Goal: Task Accomplishment & Management: Manage account settings

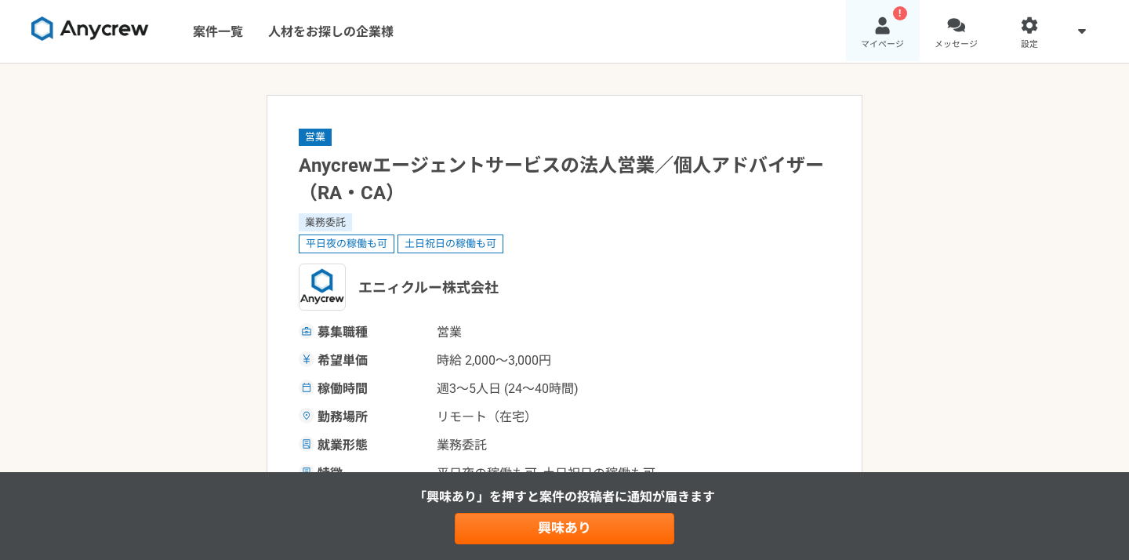
click at [893, 30] on link "! マイページ" at bounding box center [883, 31] width 74 height 63
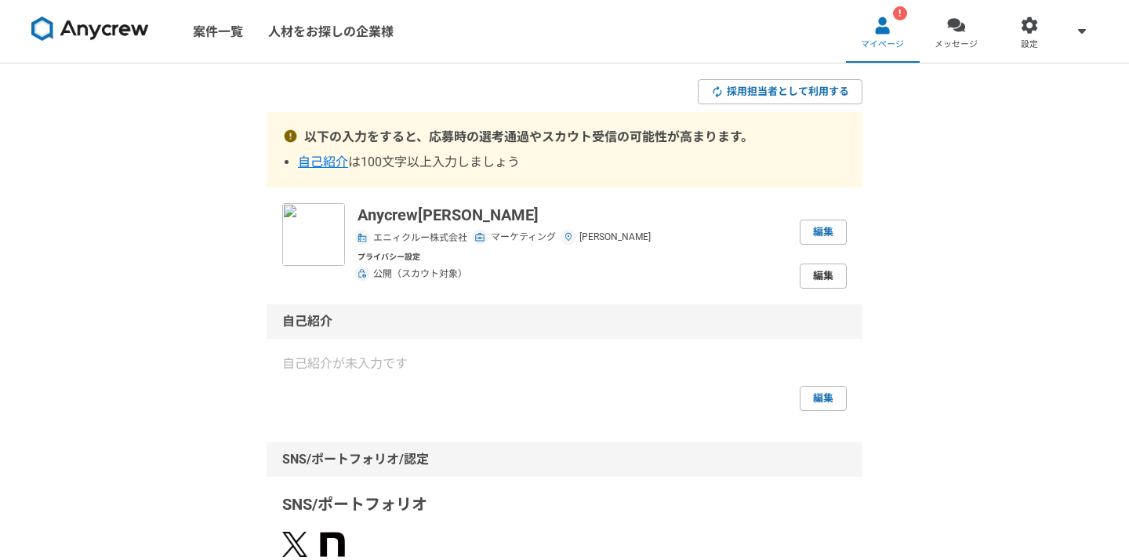
click at [814, 282] on link "編集" at bounding box center [823, 276] width 47 height 25
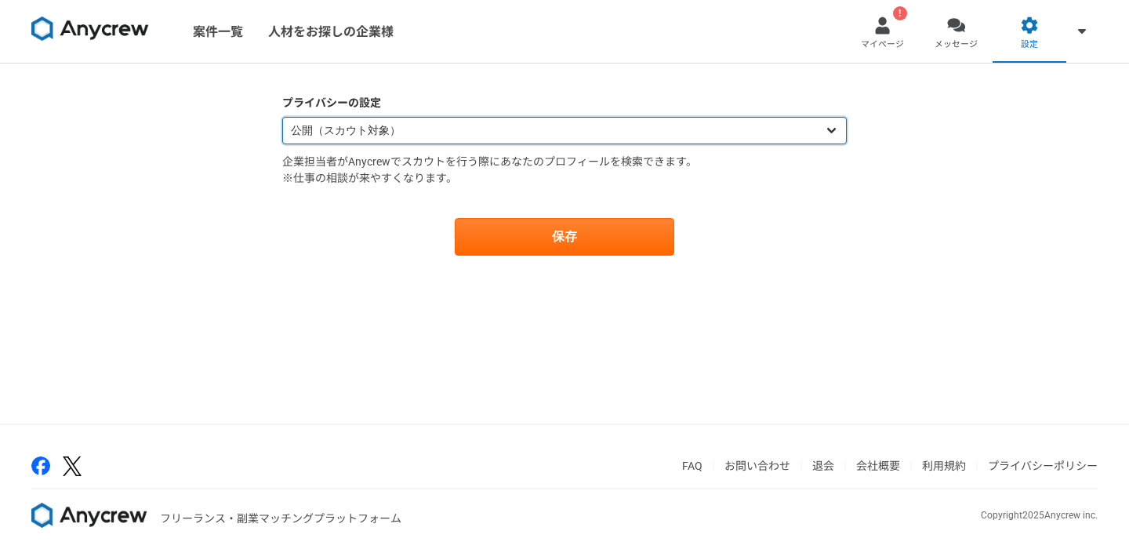
click at [532, 141] on select "公開（スカウト対象） 非公開（スカウト対象外）" at bounding box center [564, 130] width 565 height 27
select select "closed"
click at [282, 117] on select "公開（スカウト対象） 非公開（スカウト対象外）" at bounding box center [564, 130] width 565 height 27
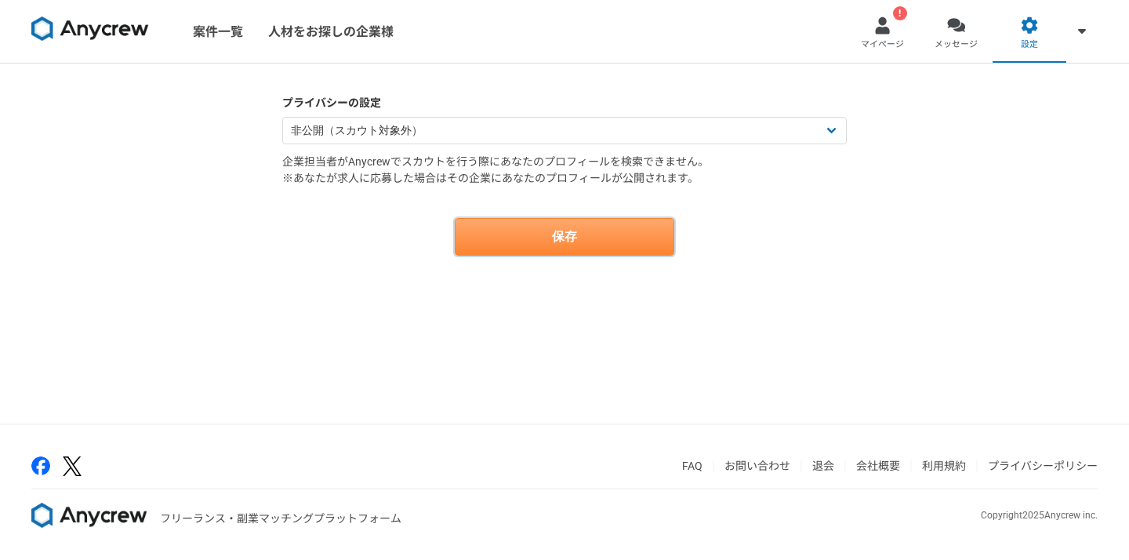
click at [552, 227] on button "保存" at bounding box center [565, 237] width 220 height 38
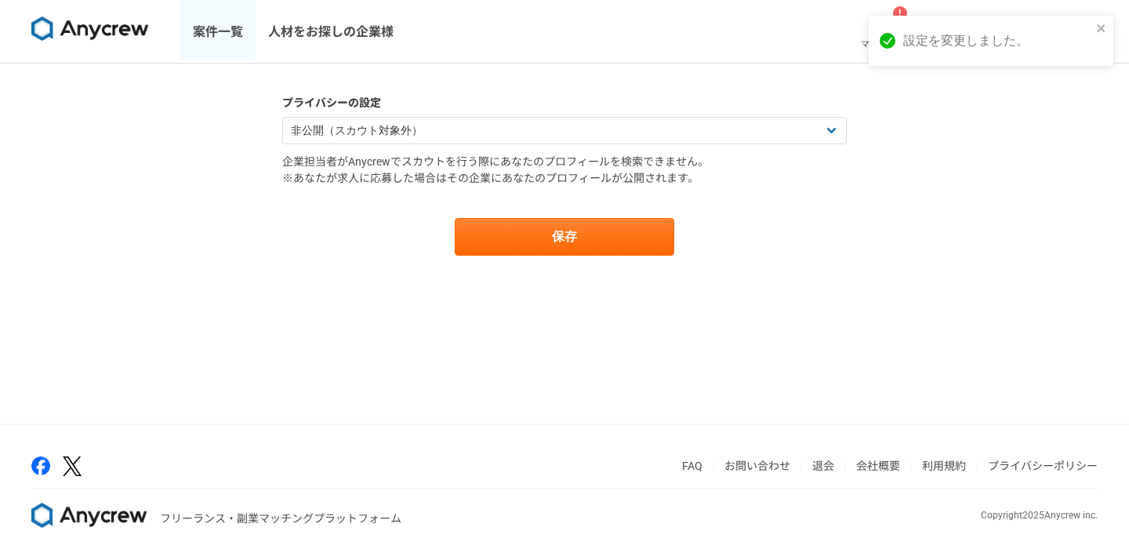
click at [209, 42] on link "案件一覧" at bounding box center [217, 31] width 75 height 63
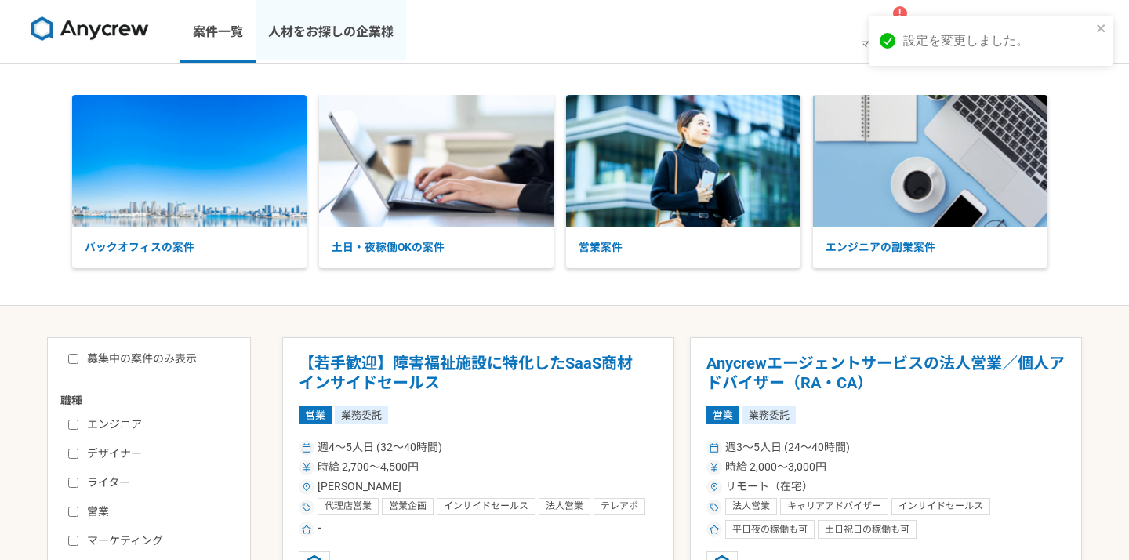
click at [369, 50] on link "人材をお探しの企業様" at bounding box center [331, 31] width 151 height 63
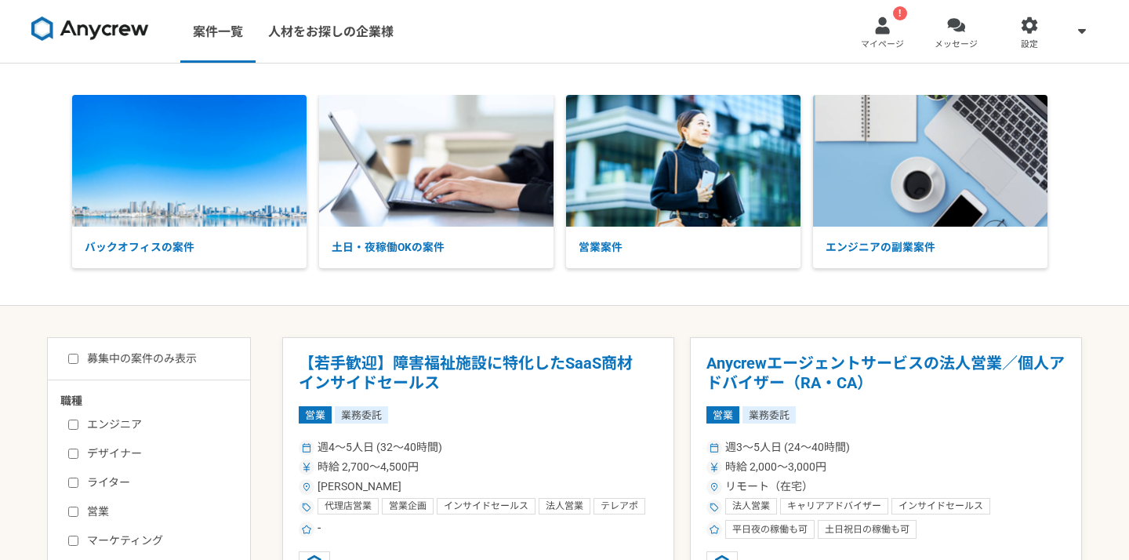
click at [72, 356] on input "募集中の案件のみ表示" at bounding box center [73, 359] width 10 height 10
checkbox input "true"
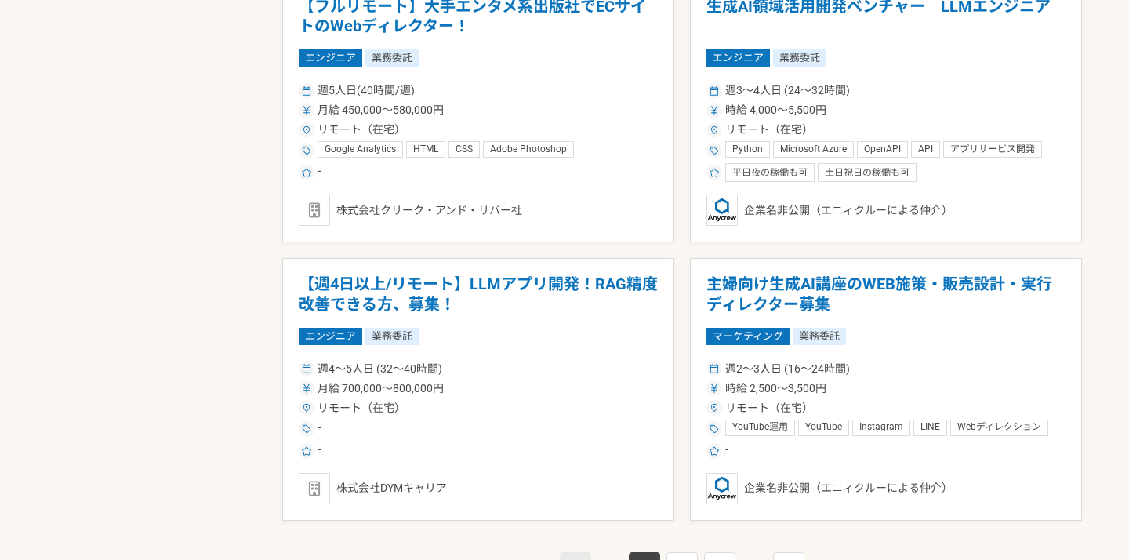
scroll to position [2804, 0]
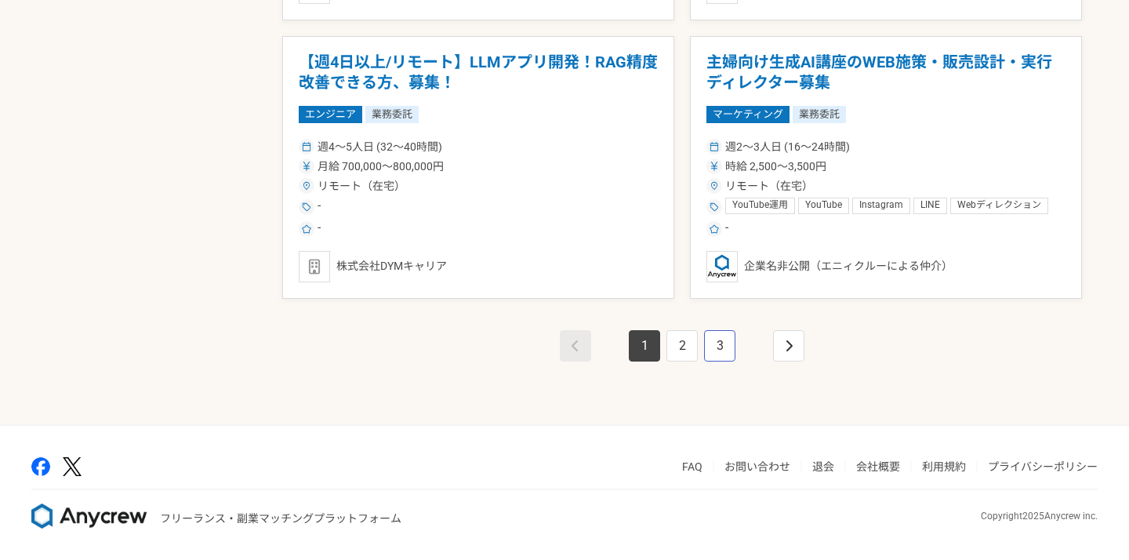
click at [725, 351] on link "3" at bounding box center [719, 345] width 31 height 31
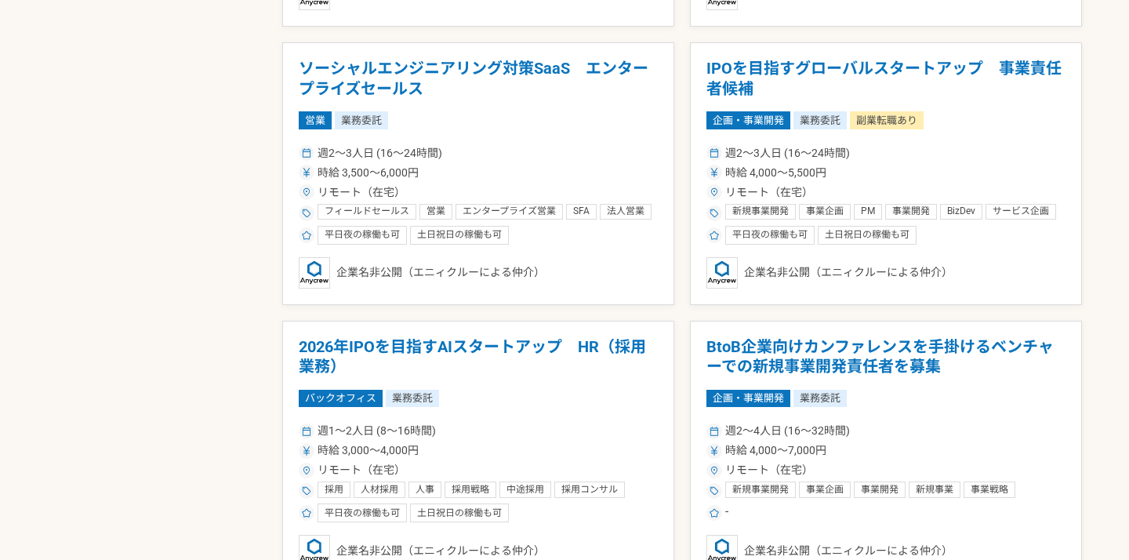
scroll to position [2804, 0]
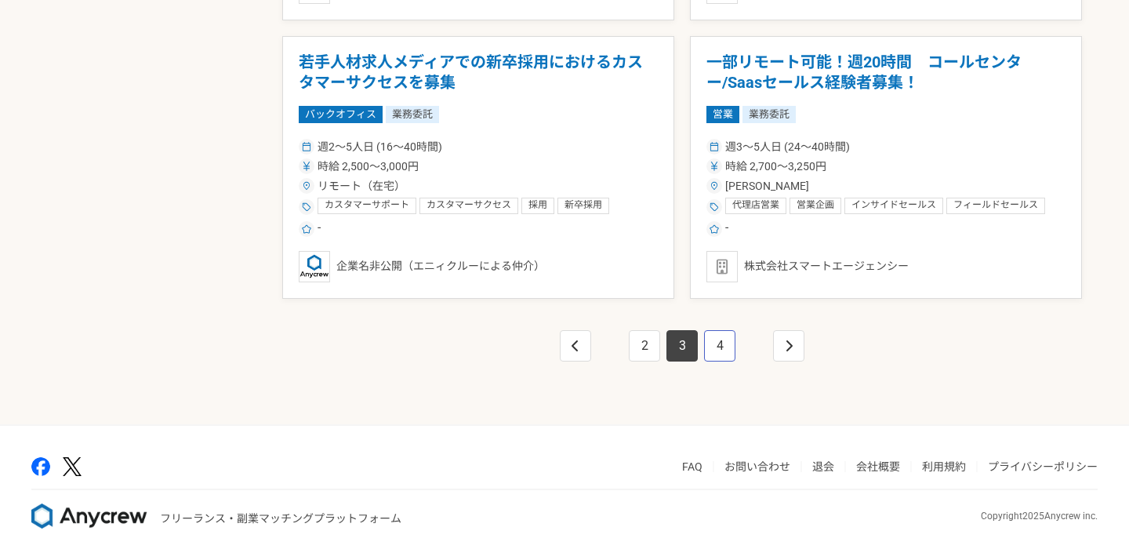
click at [726, 354] on link "4" at bounding box center [719, 345] width 31 height 31
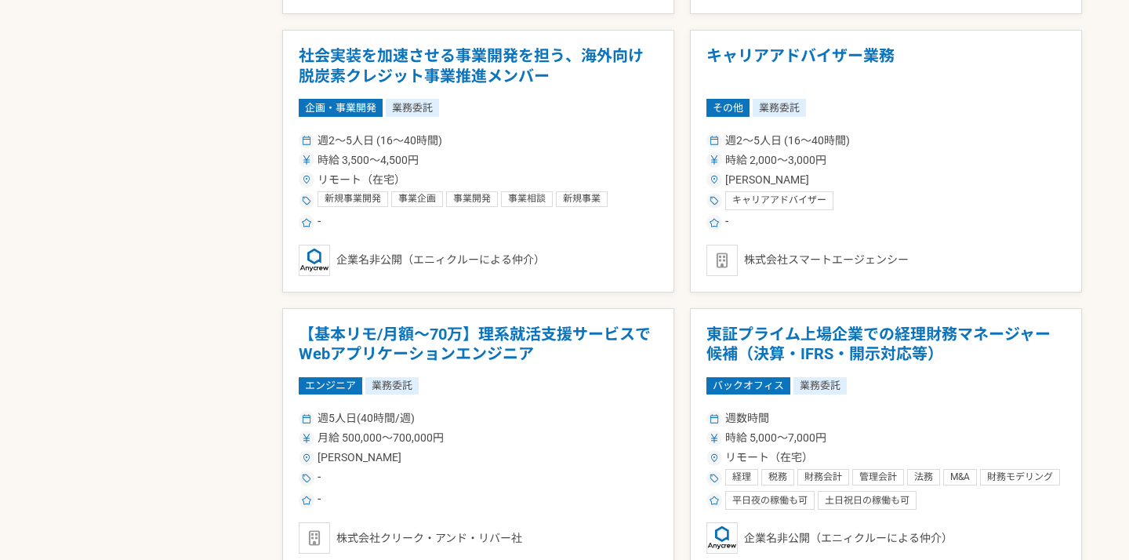
scroll to position [2804, 0]
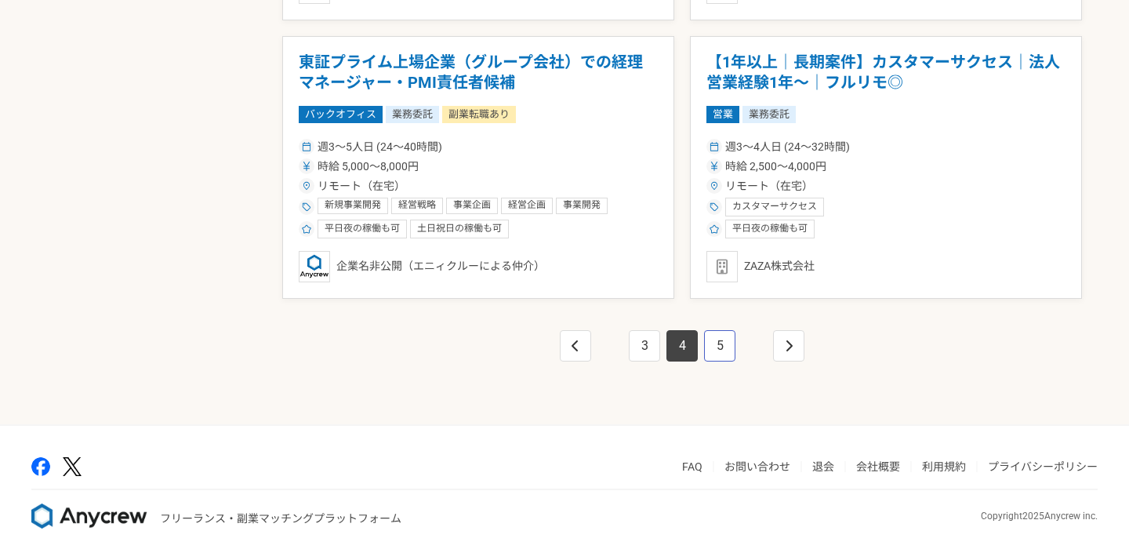
click at [726, 354] on link "5" at bounding box center [719, 345] width 31 height 31
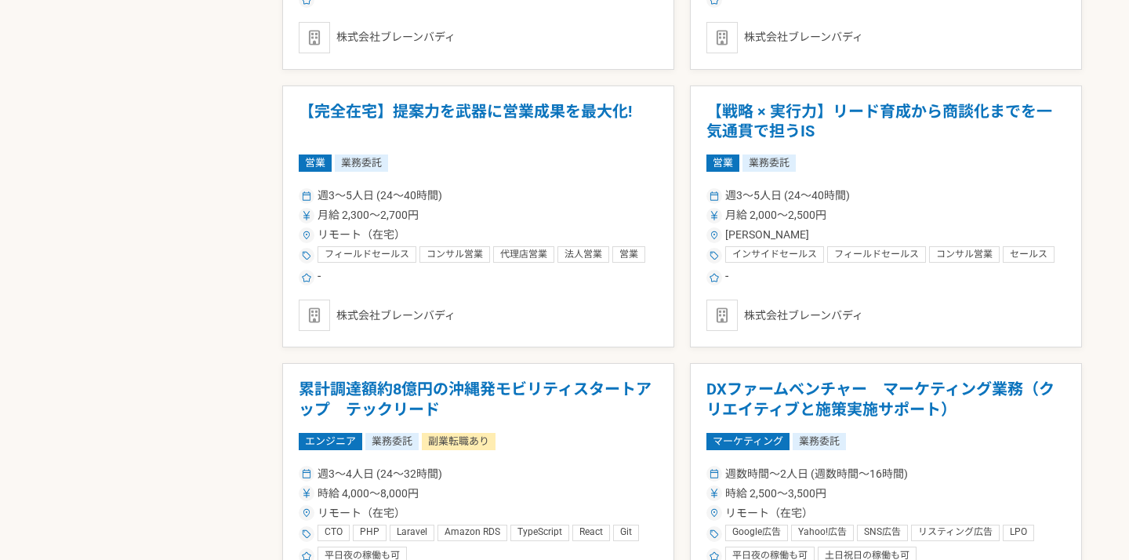
scroll to position [2804, 0]
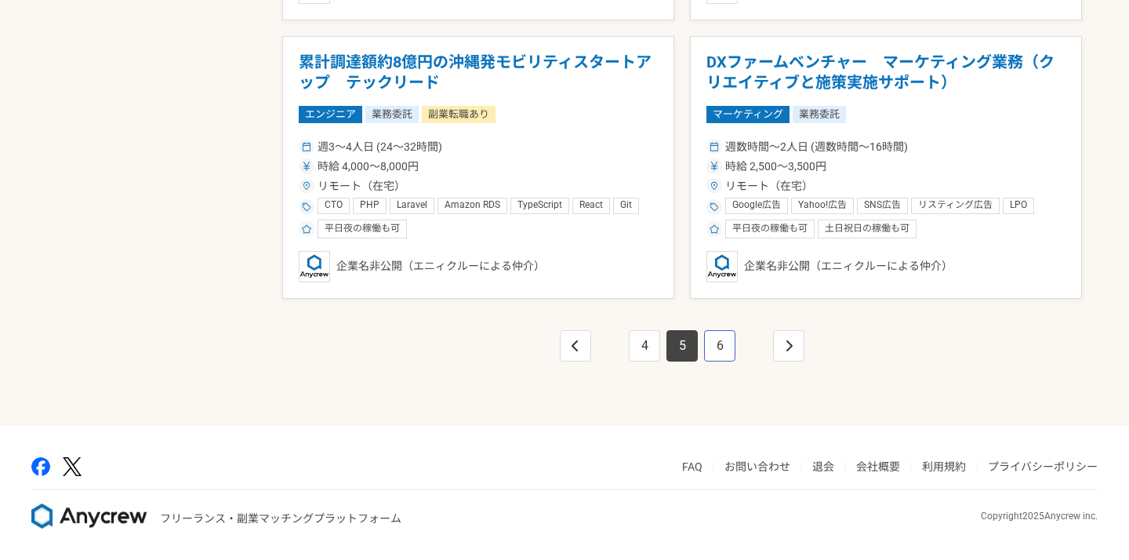
click at [726, 354] on link "6" at bounding box center [719, 345] width 31 height 31
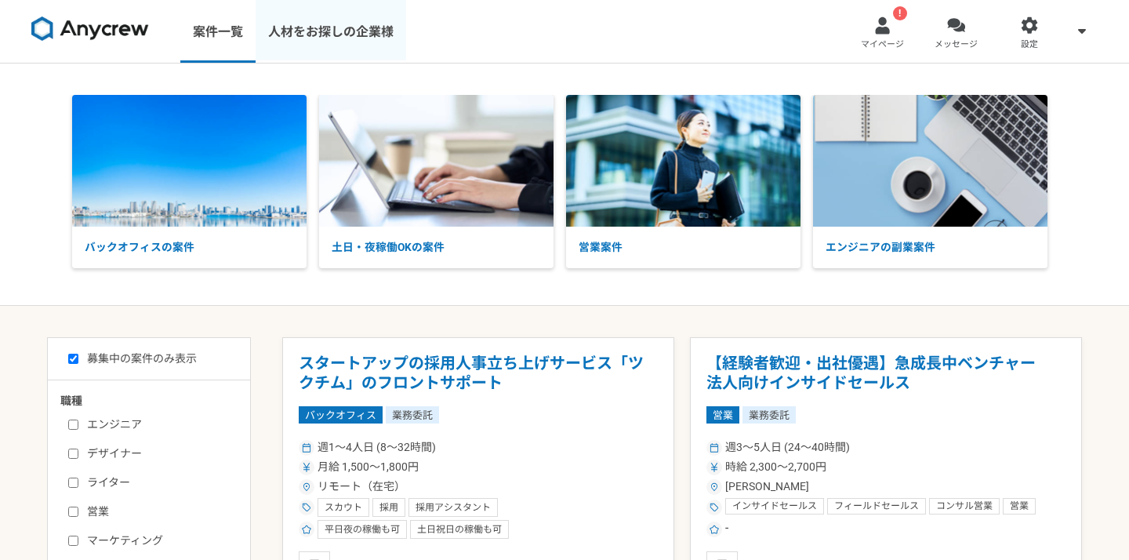
click at [365, 33] on link "人材をお探しの企業様" at bounding box center [331, 31] width 151 height 63
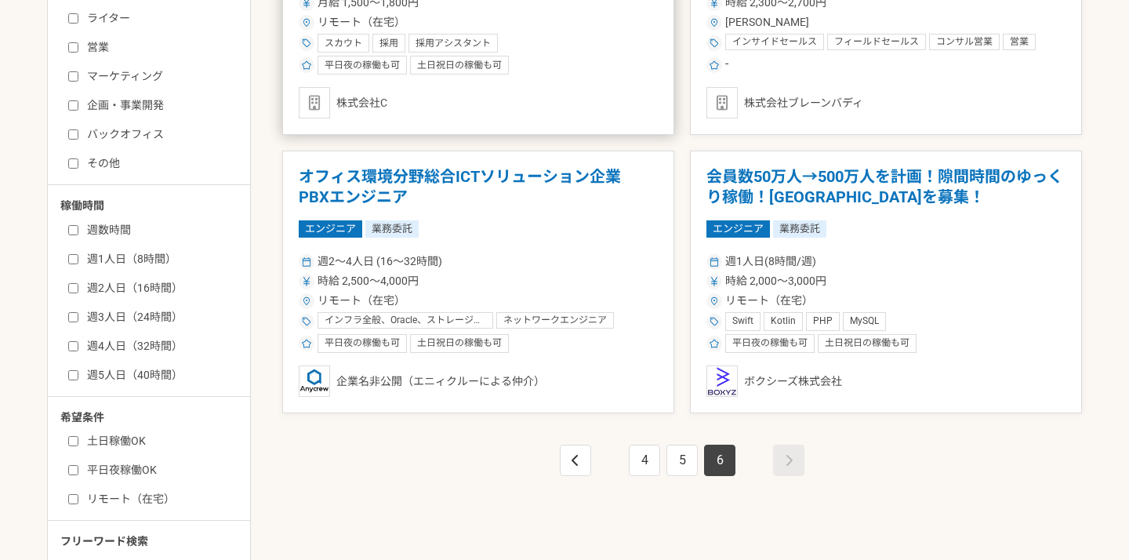
scroll to position [466, 0]
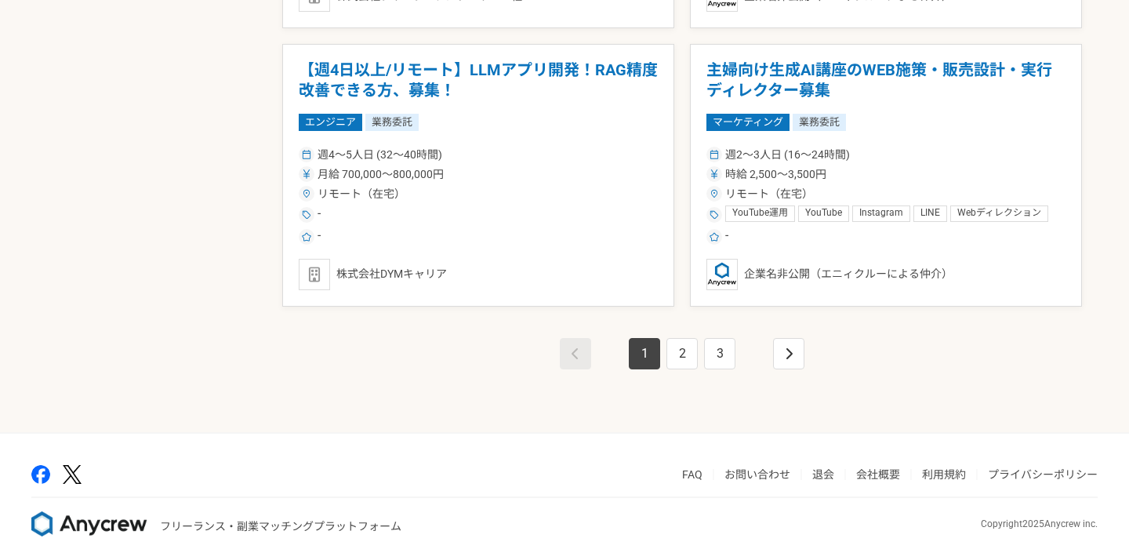
scroll to position [2804, 0]
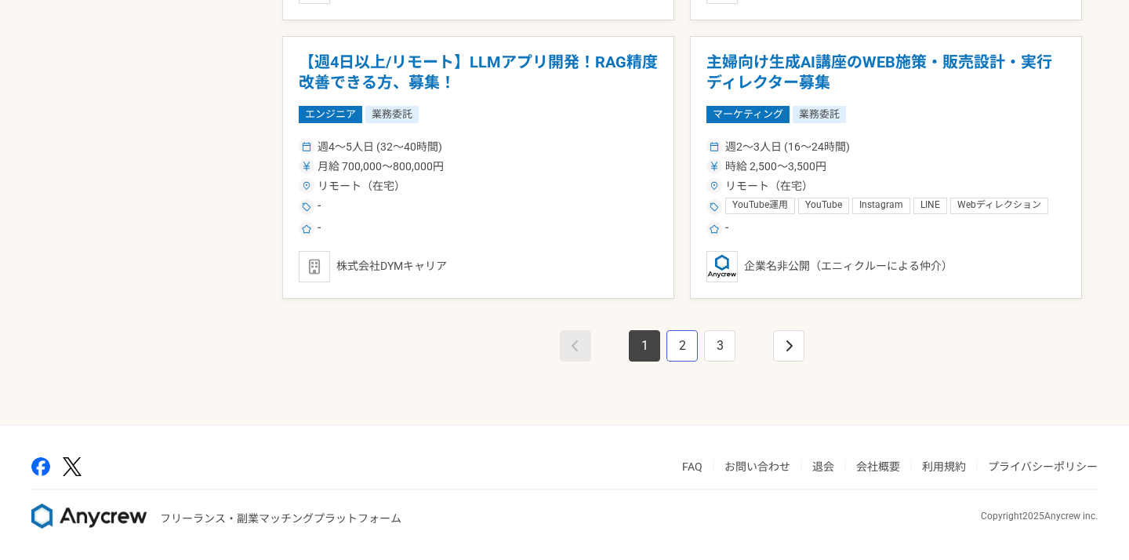
click at [677, 340] on link "2" at bounding box center [682, 345] width 31 height 31
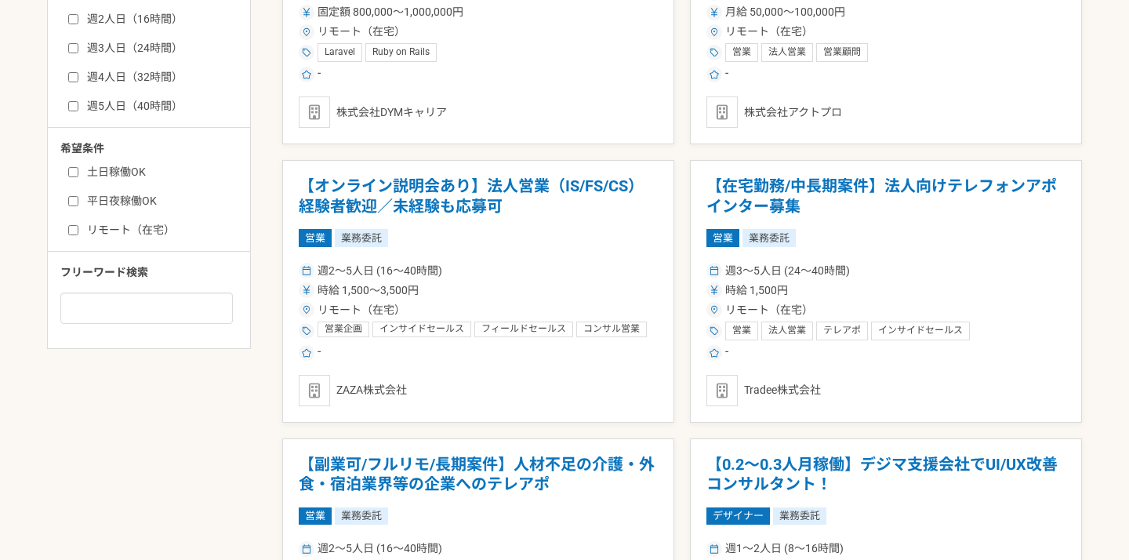
scroll to position [739, 0]
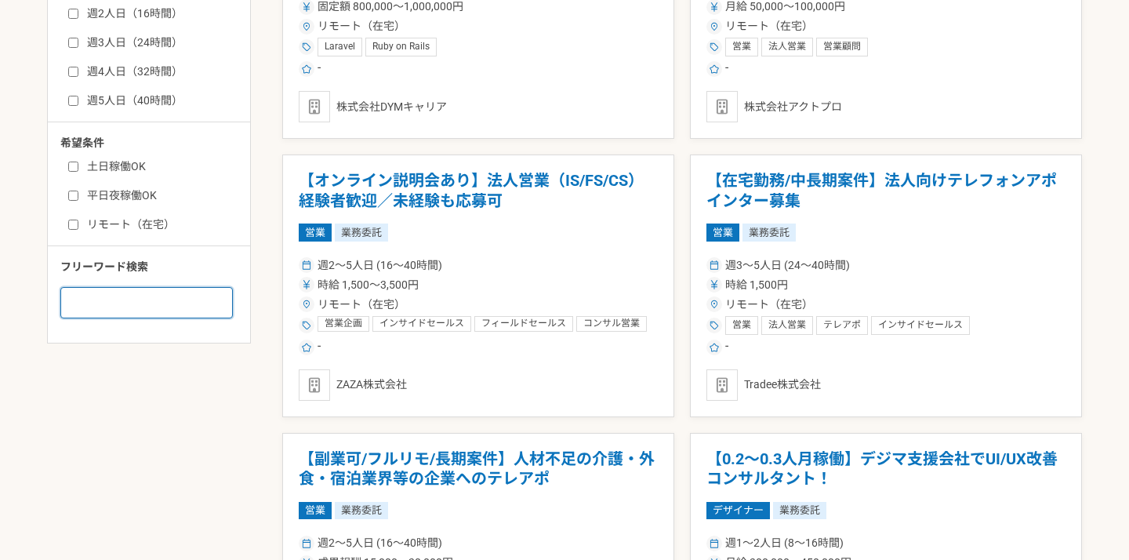
click at [162, 305] on input at bounding box center [146, 302] width 173 height 31
type input "福岡"
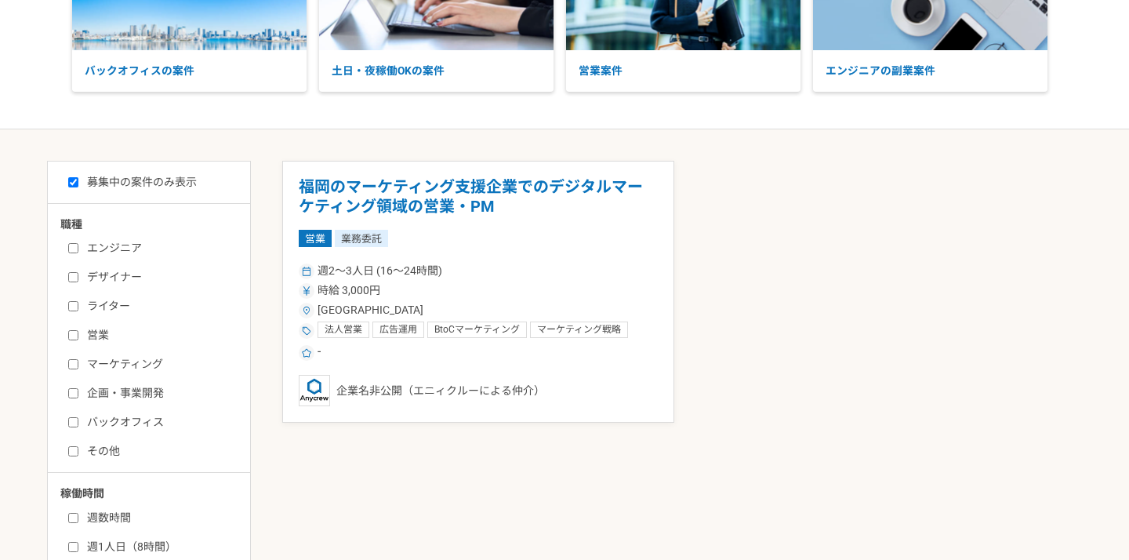
scroll to position [87, 0]
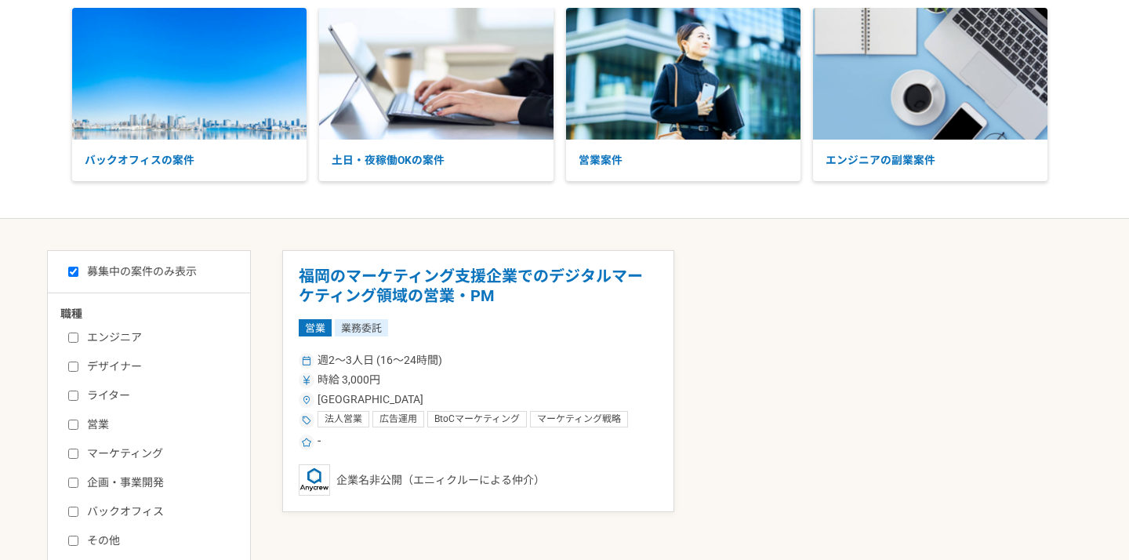
click at [73, 271] on input "募集中の案件のみ表示" at bounding box center [73, 272] width 10 height 10
checkbox input "false"
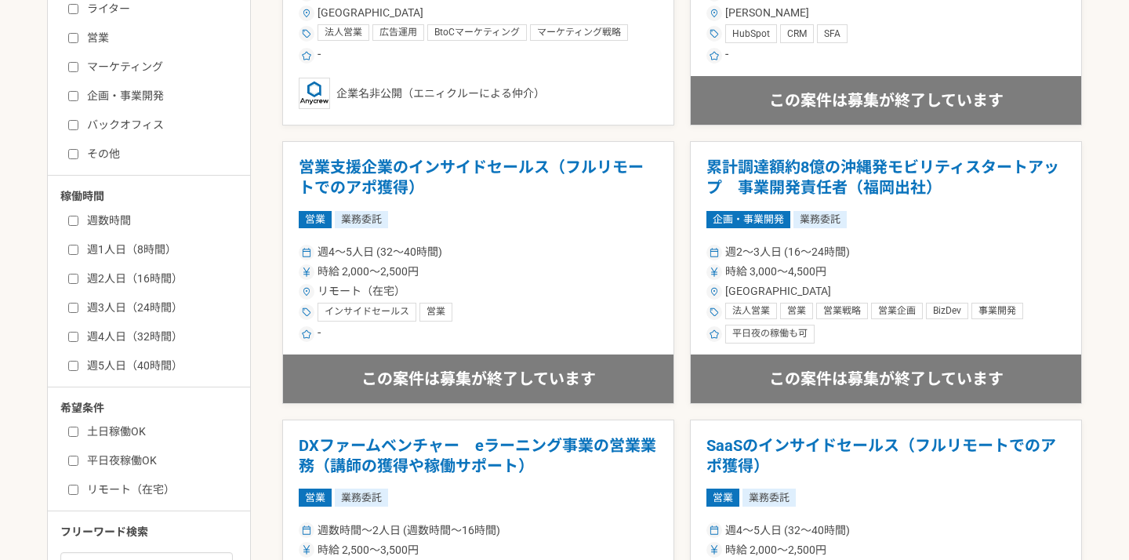
scroll to position [545, 0]
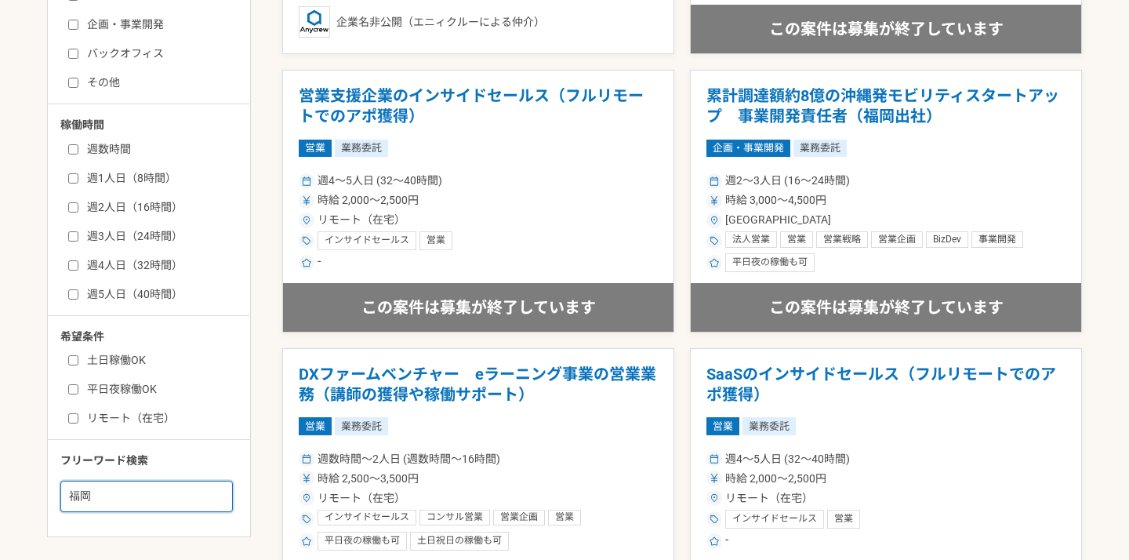
drag, startPoint x: 71, startPoint y: 500, endPoint x: 31, endPoint y: 499, distance: 39.2
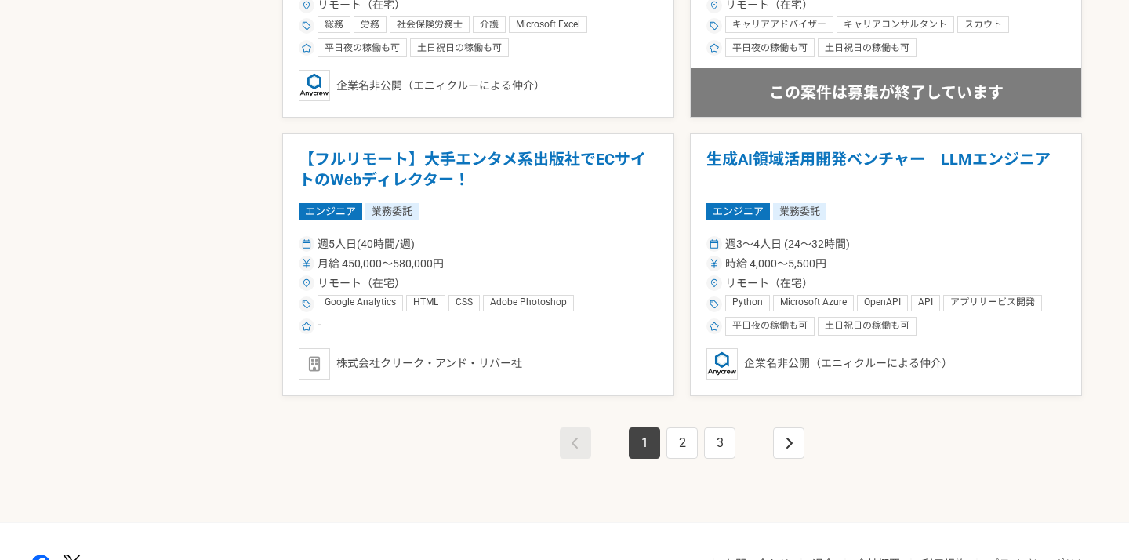
scroll to position [2712, 0]
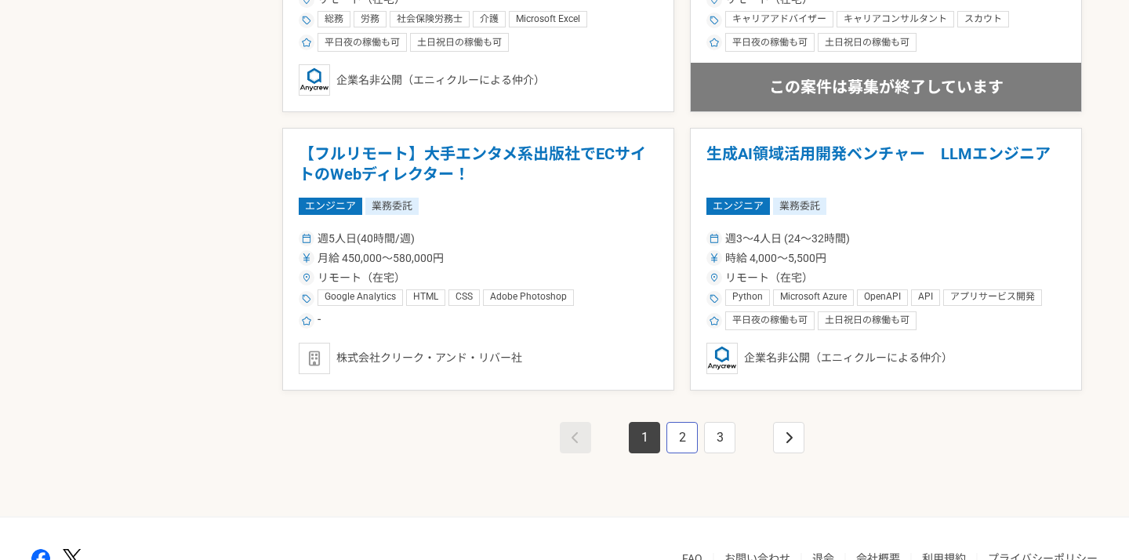
click at [677, 442] on link "2" at bounding box center [682, 437] width 31 height 31
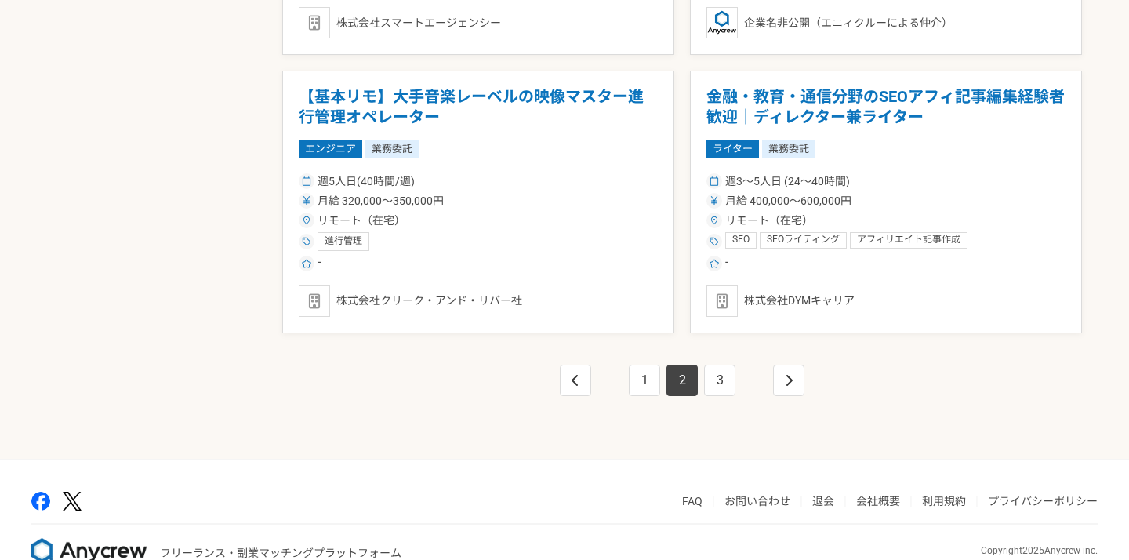
scroll to position [2780, 0]
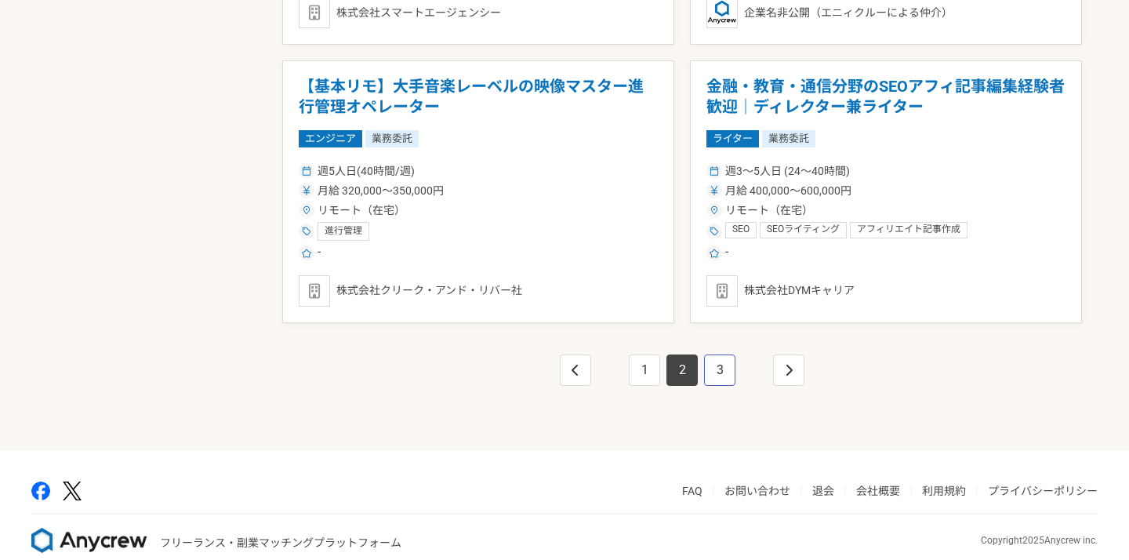
click at [722, 362] on link "3" at bounding box center [719, 370] width 31 height 31
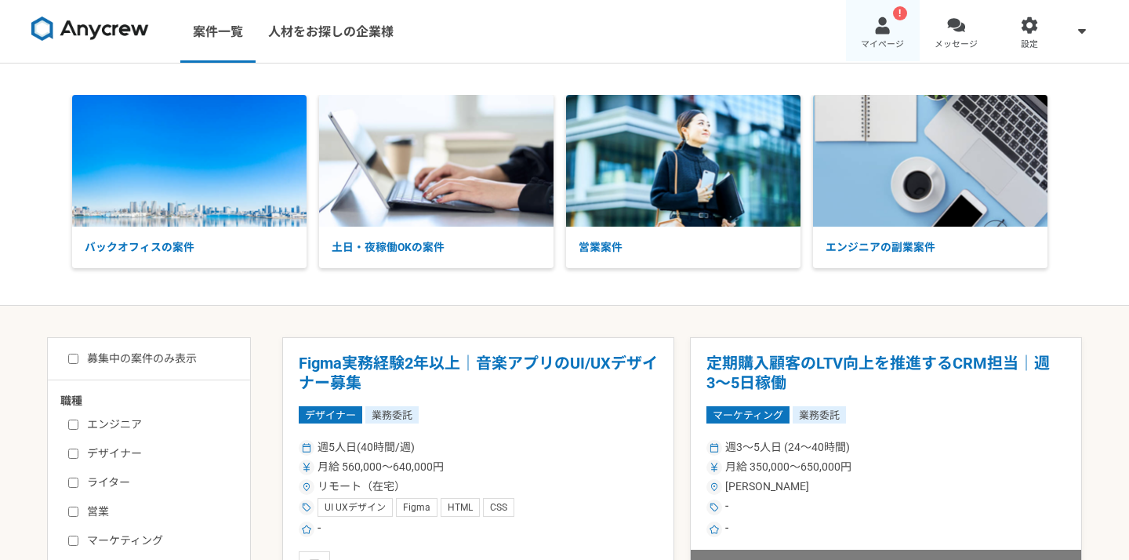
click at [900, 31] on link "! マイページ" at bounding box center [883, 31] width 74 height 63
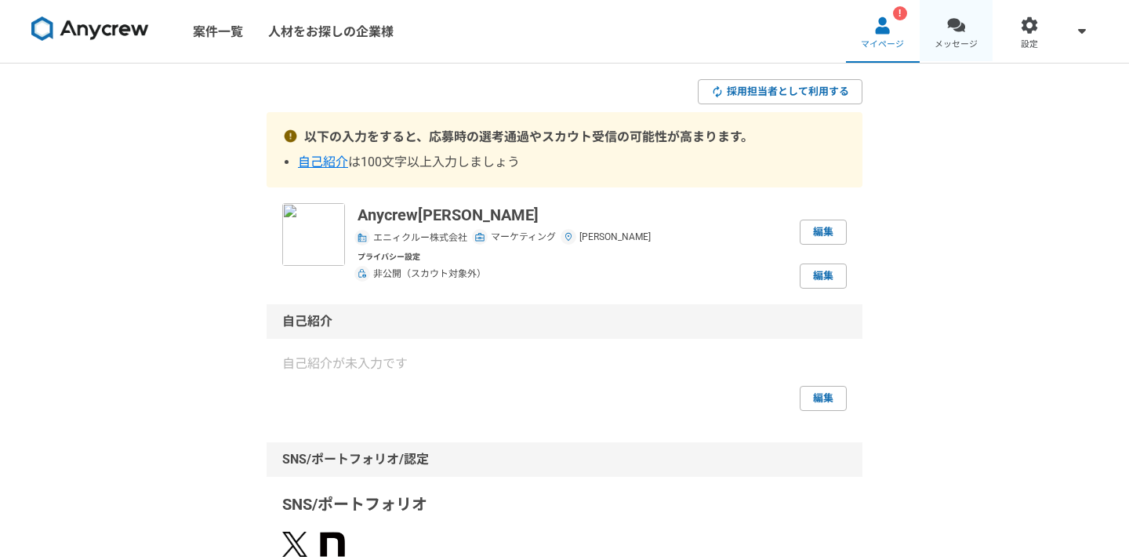
click at [952, 47] on span "メッセージ" at bounding box center [956, 44] width 43 height 13
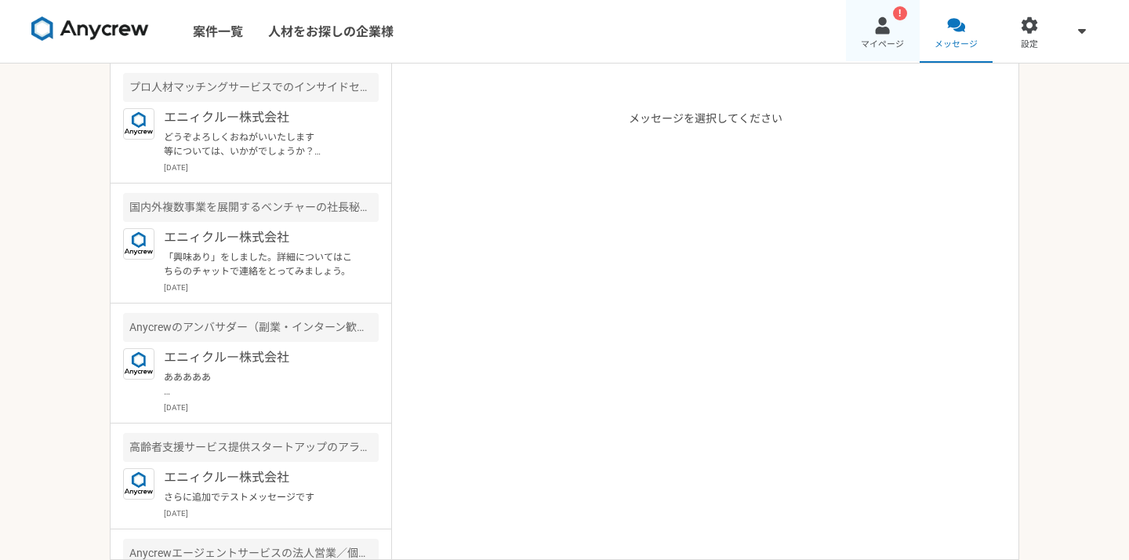
click at [877, 45] on span "マイページ" at bounding box center [882, 44] width 43 height 13
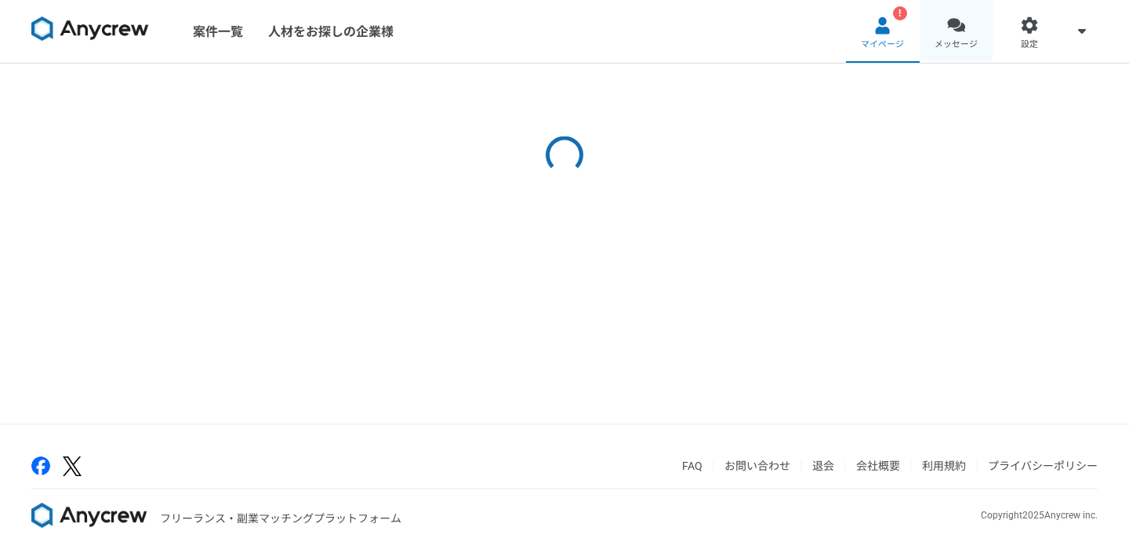
click at [938, 49] on span "メッセージ" at bounding box center [956, 44] width 43 height 13
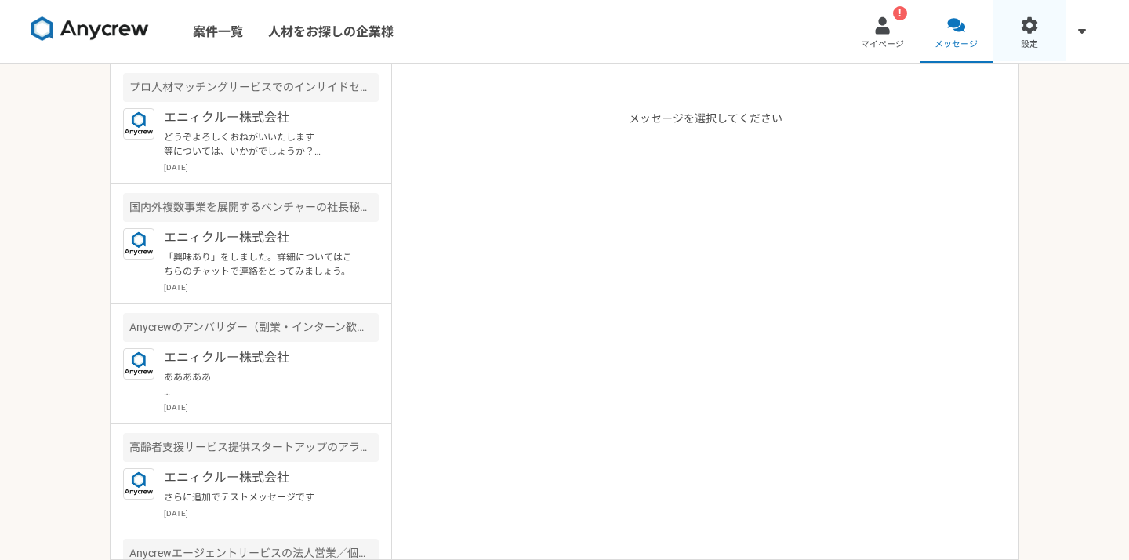
click at [1026, 45] on span "設定" at bounding box center [1029, 44] width 17 height 13
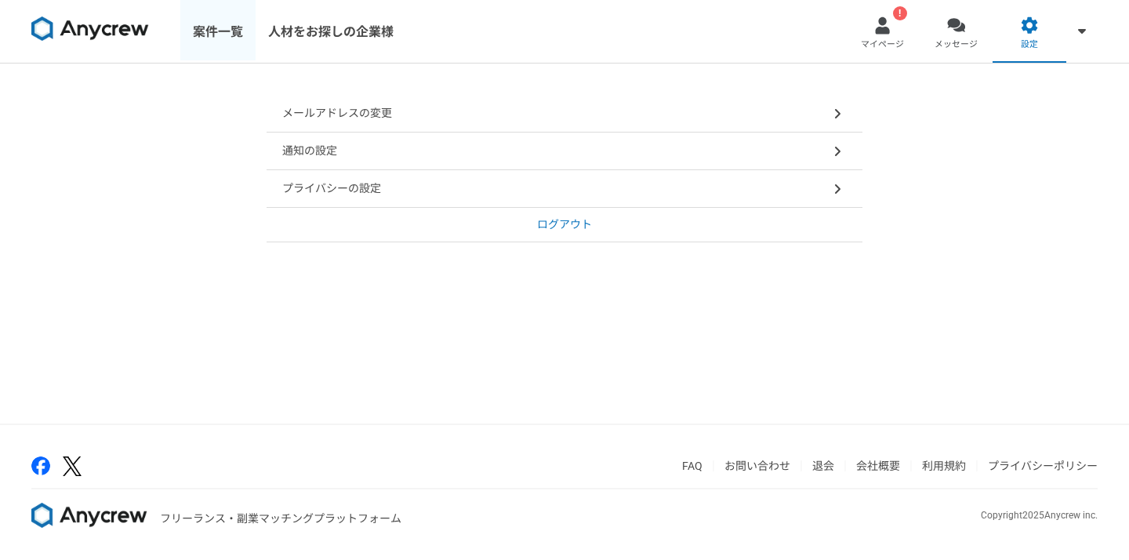
click at [224, 40] on link "案件一覧" at bounding box center [217, 31] width 75 height 63
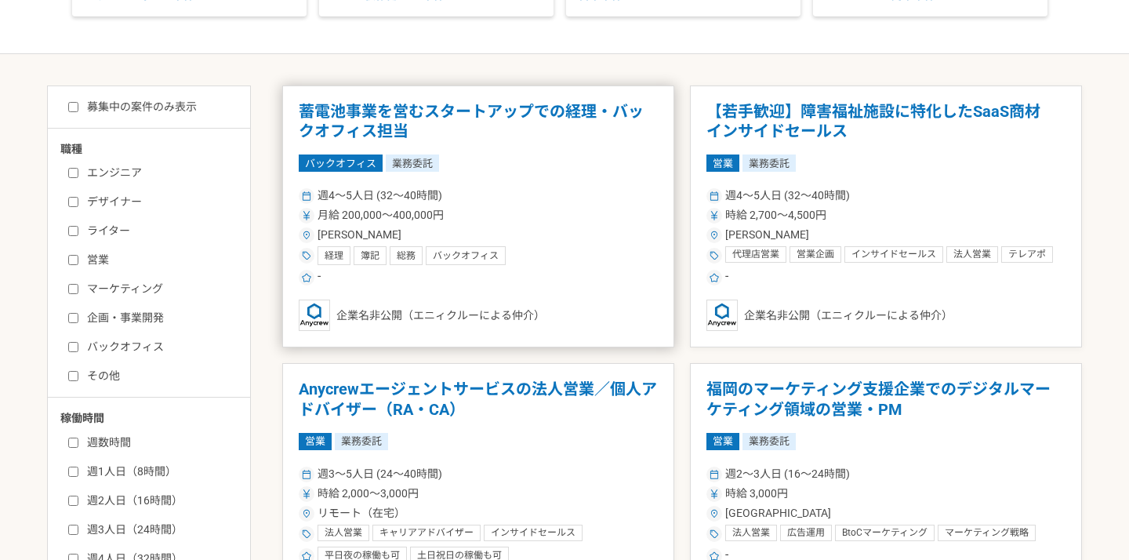
scroll to position [212, 0]
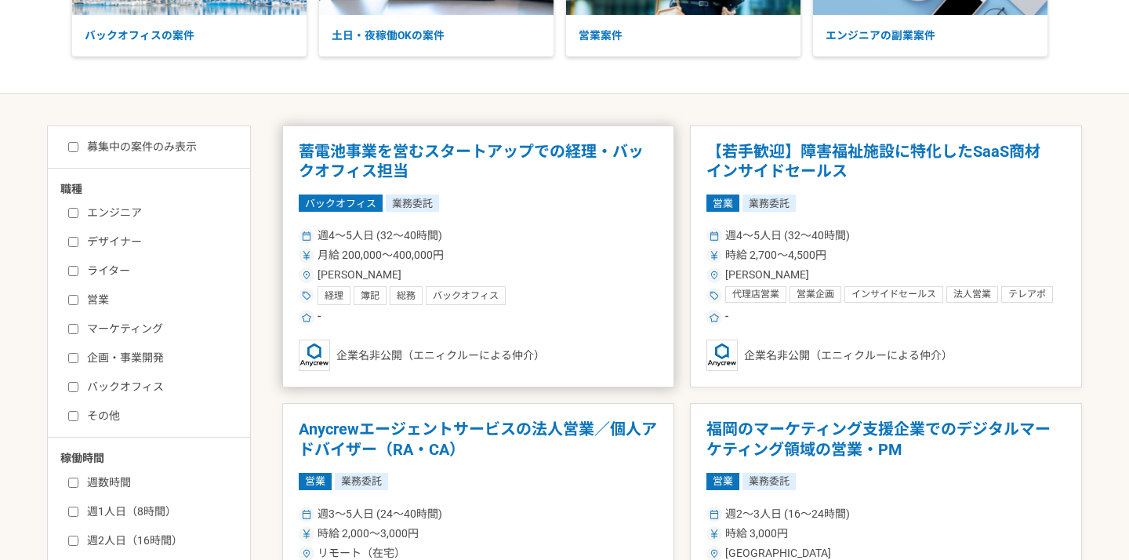
click at [373, 143] on h1 "蓄電池事業を営むスタートアップでの経理・バックオフィス担当" at bounding box center [478, 162] width 359 height 40
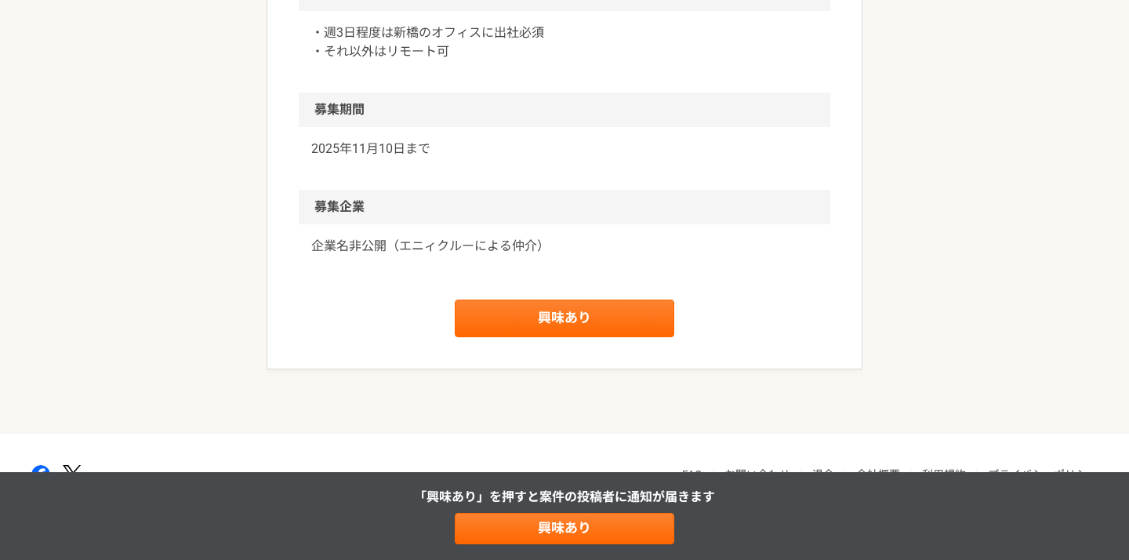
scroll to position [1420, 0]
